Goal: Navigation & Orientation: Find specific page/section

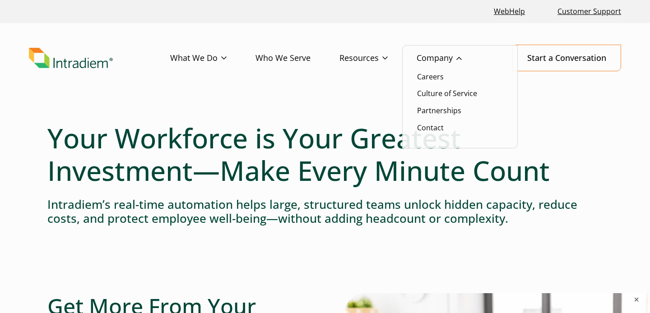
click at [431, 60] on link "Company" at bounding box center [453, 58] width 74 height 26
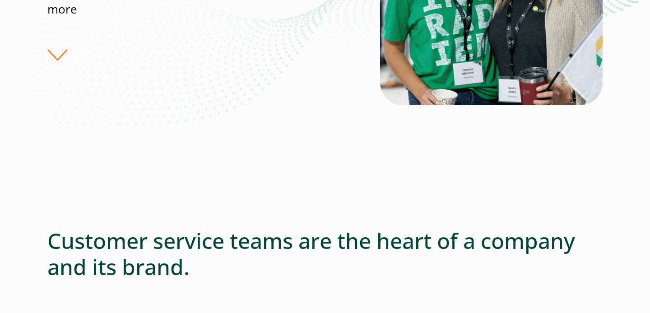
scroll to position [235, 0]
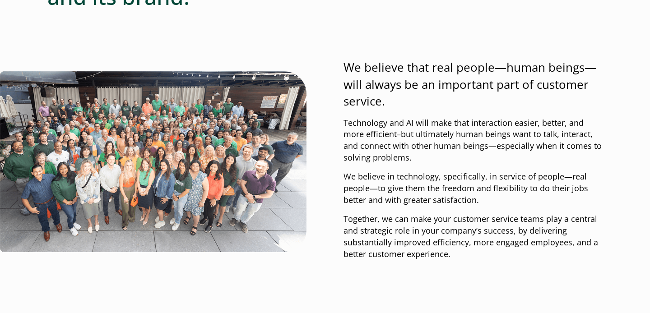
scroll to position [511, 0]
